Goal: Task Accomplishment & Management: Manage account settings

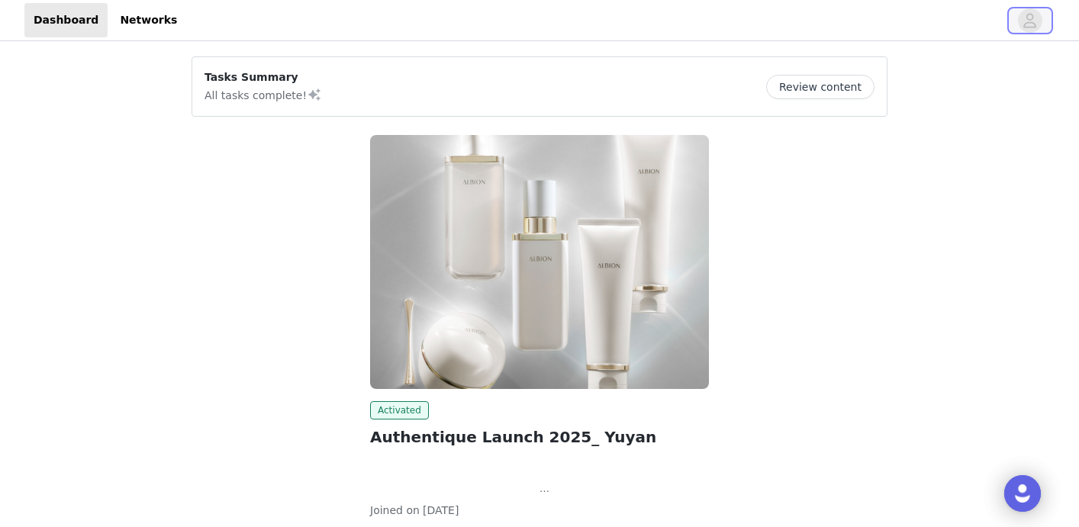
click at [1030, 18] on icon "avatar" at bounding box center [1030, 20] width 15 height 24
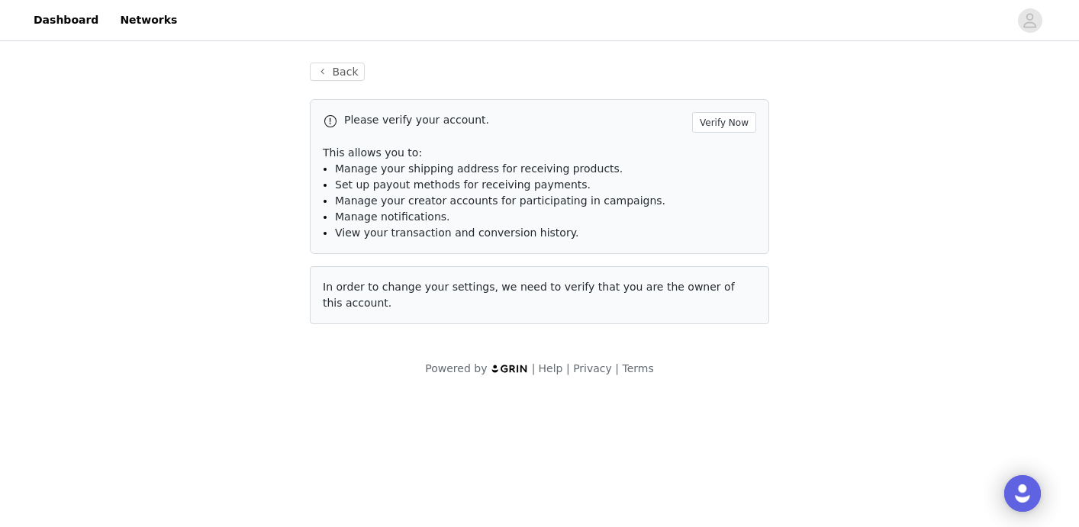
click at [723, 106] on div "Please verify your account. Verify Now This allows you to: Manage your shipping…" at bounding box center [539, 176] width 459 height 155
click at [724, 113] on button "Verify Now" at bounding box center [724, 122] width 64 height 21
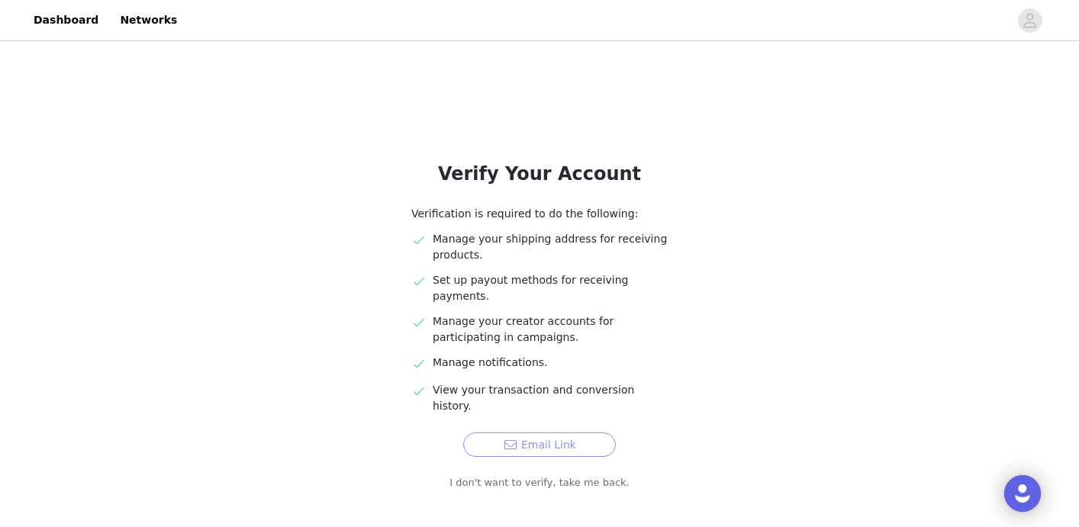
click at [546, 433] on button "Email Link" at bounding box center [539, 445] width 153 height 24
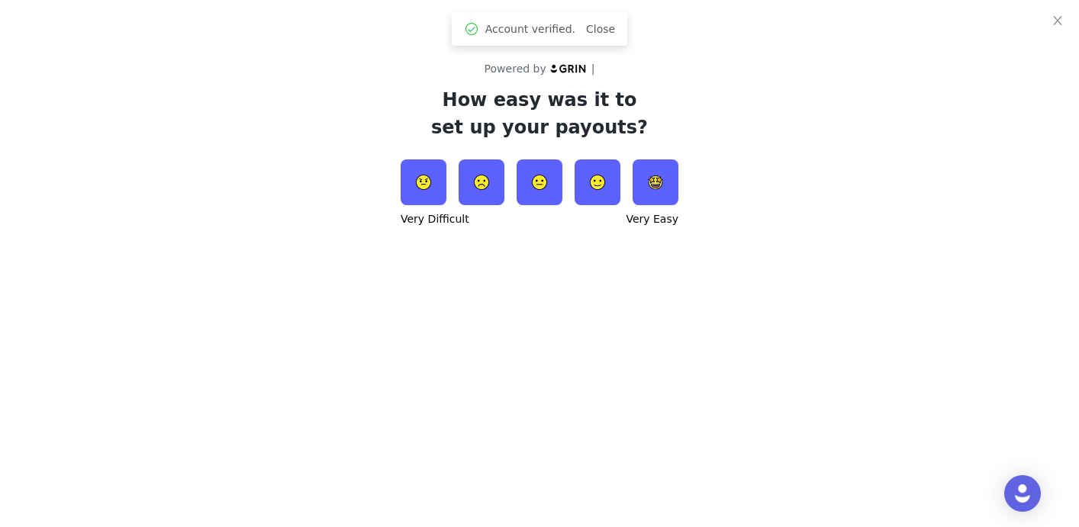
click at [649, 189] on img at bounding box center [656, 183] width 46 height 46
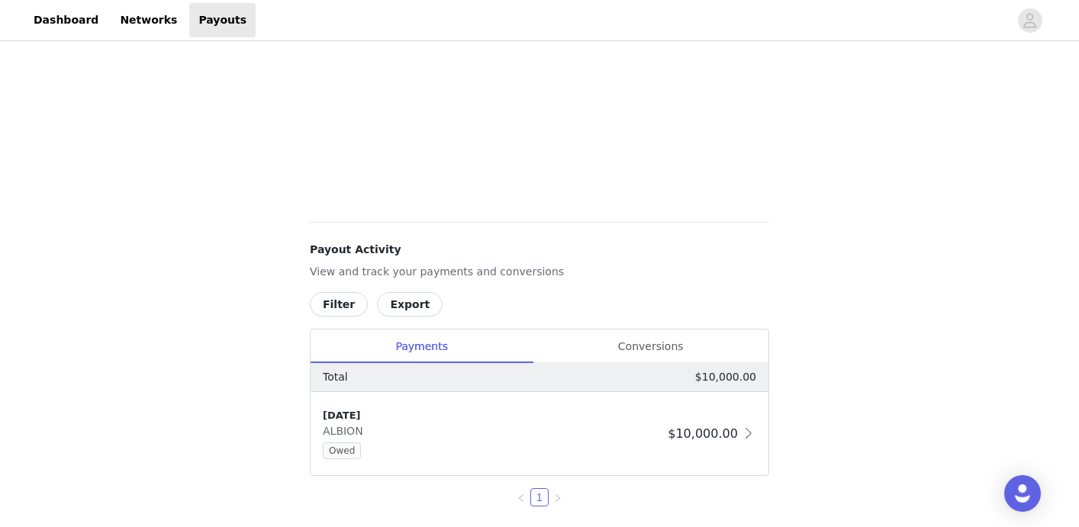
scroll to position [459, 0]
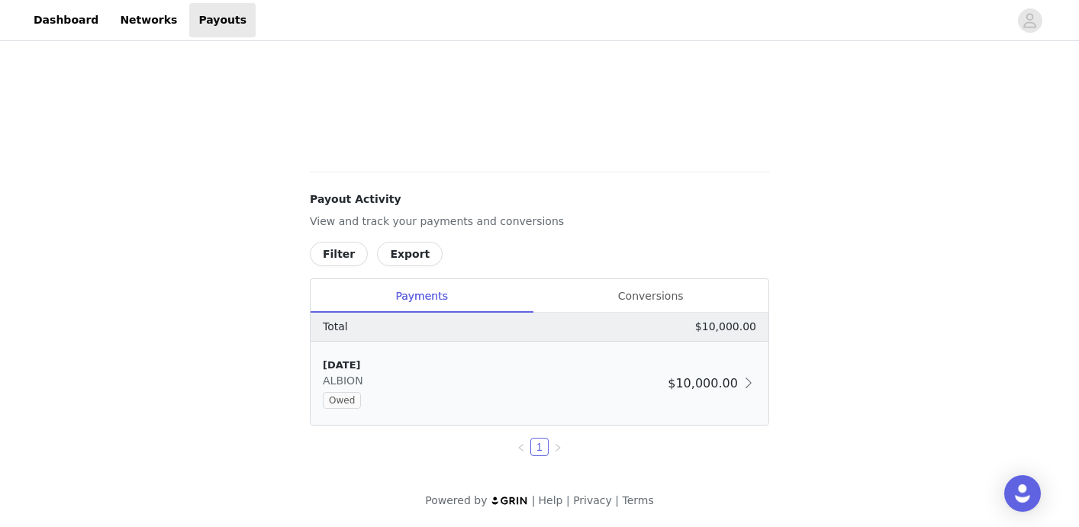
click at [688, 393] on div "9/26/25 ALBION Owed $10,000.00" at bounding box center [540, 383] width 458 height 83
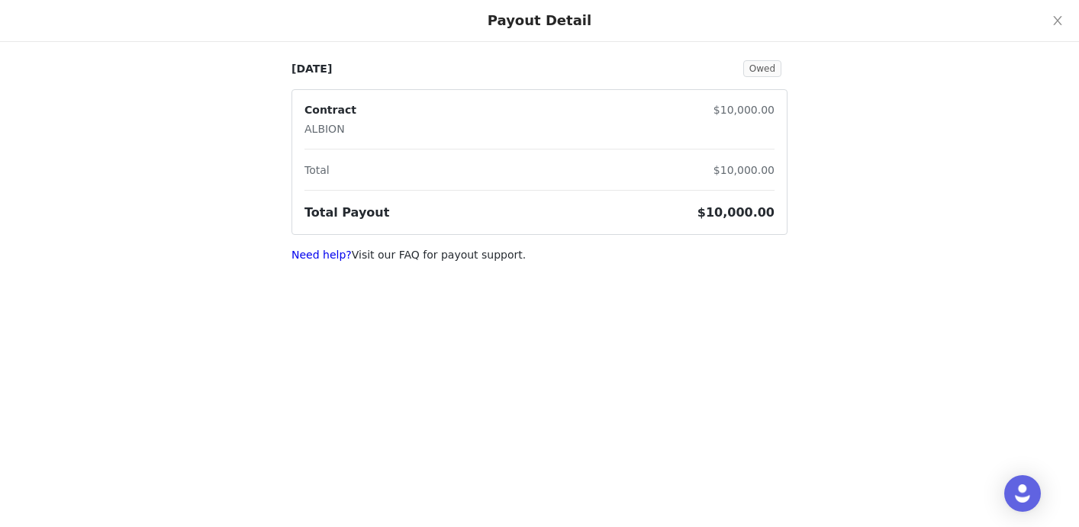
scroll to position [211, 0]
click at [1052, 26] on icon "icon: close" at bounding box center [1058, 21] width 12 height 12
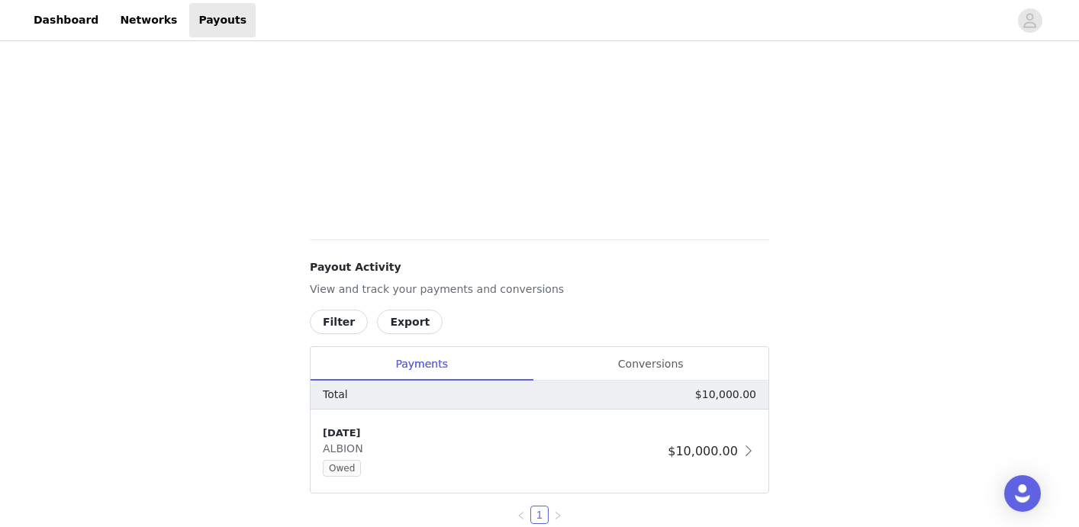
scroll to position [513, 0]
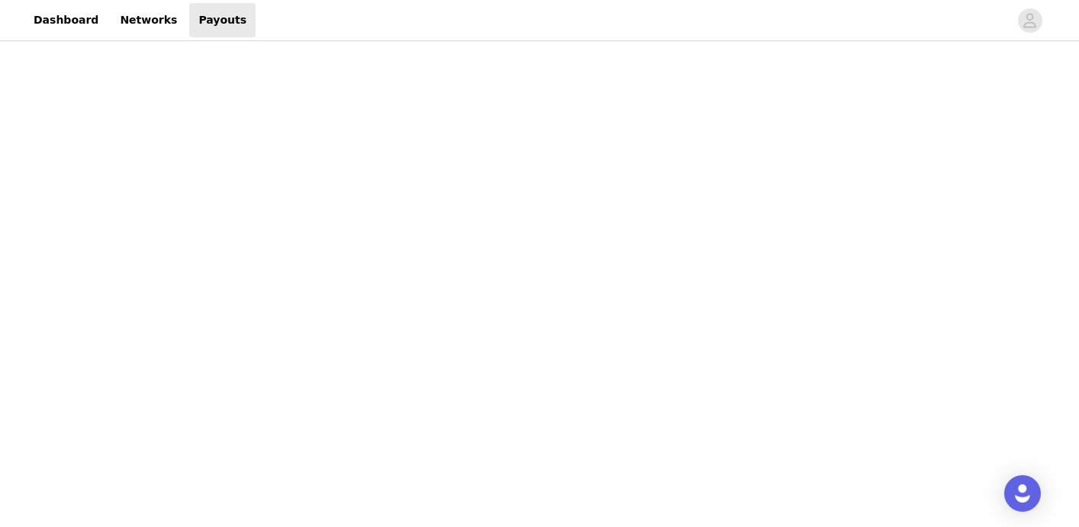
scroll to position [118, 0]
